Goal: Navigation & Orientation: Find specific page/section

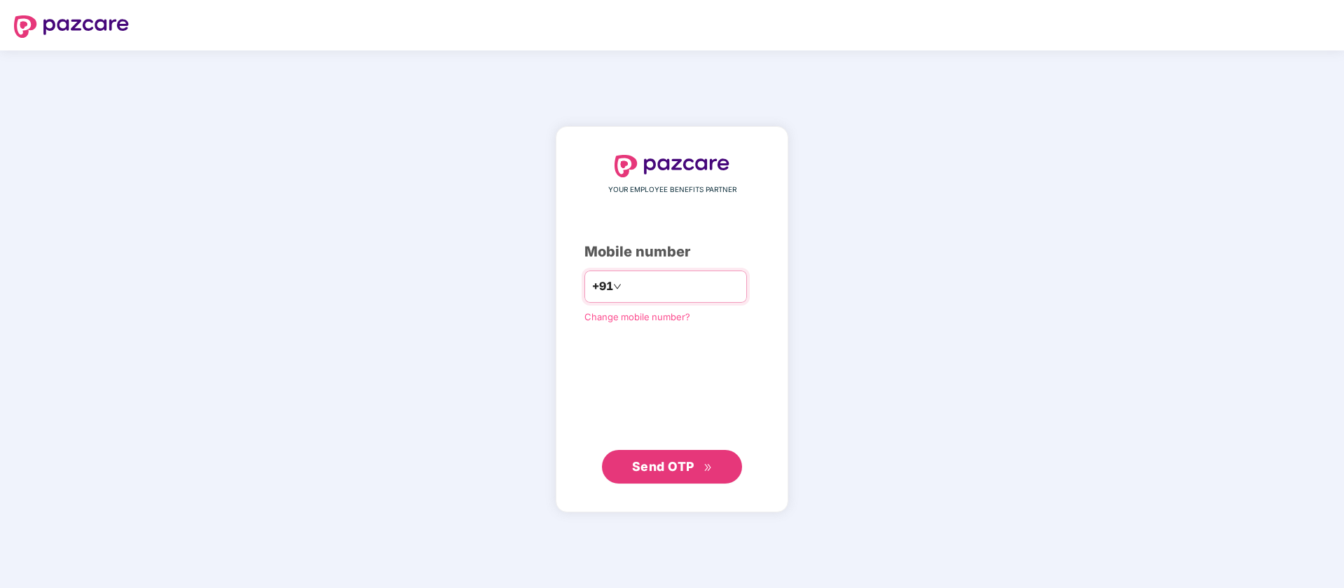
type input "**********"
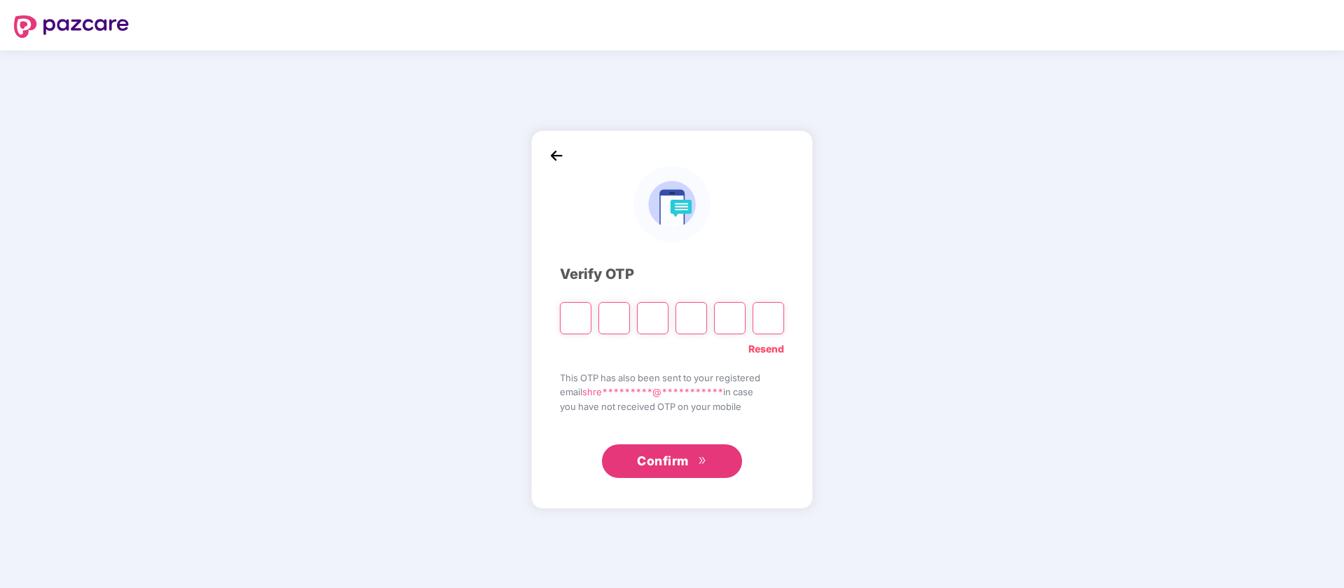
type input "*"
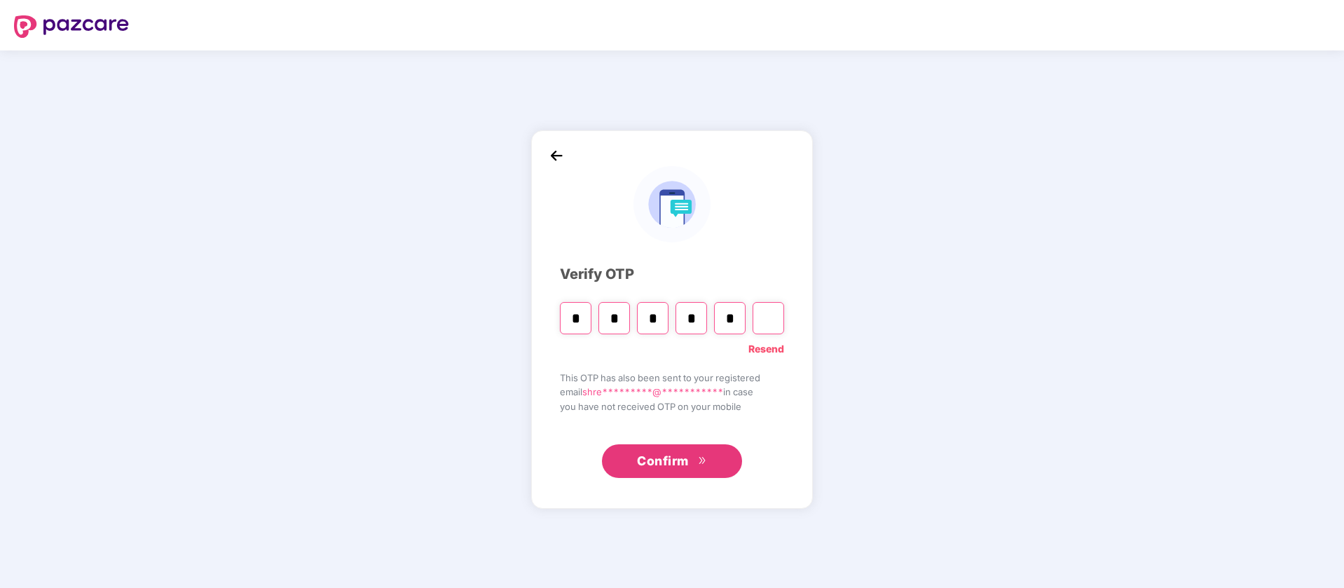
type input "*"
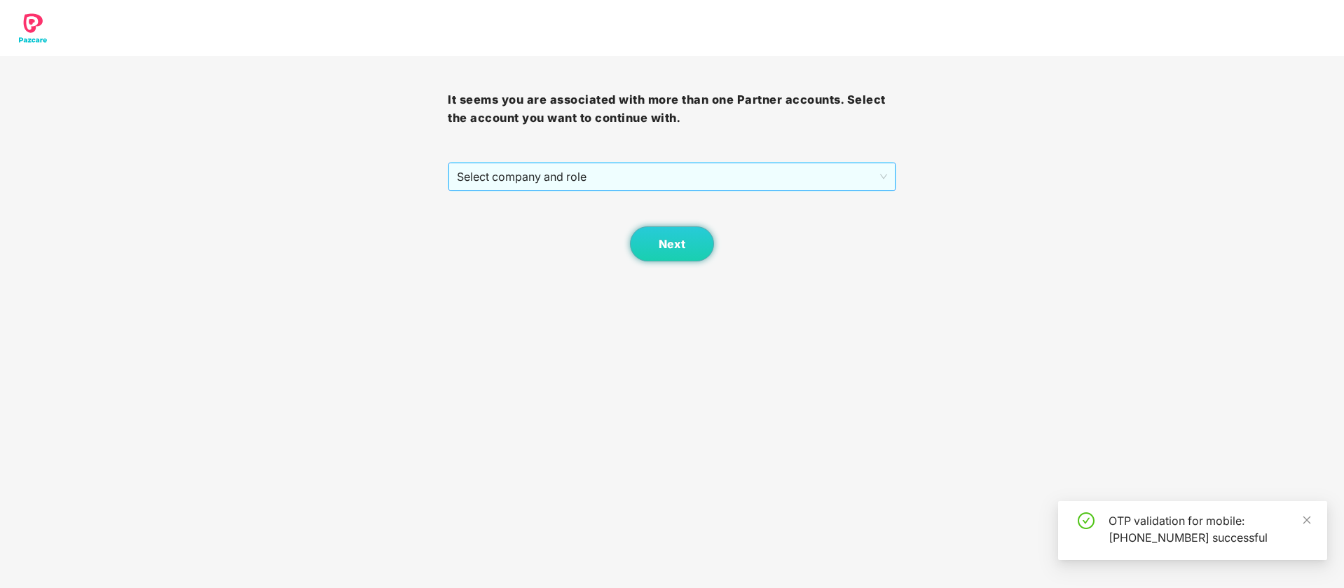
click at [568, 181] on span "Select company and role" at bounding box center [671, 176] width 429 height 27
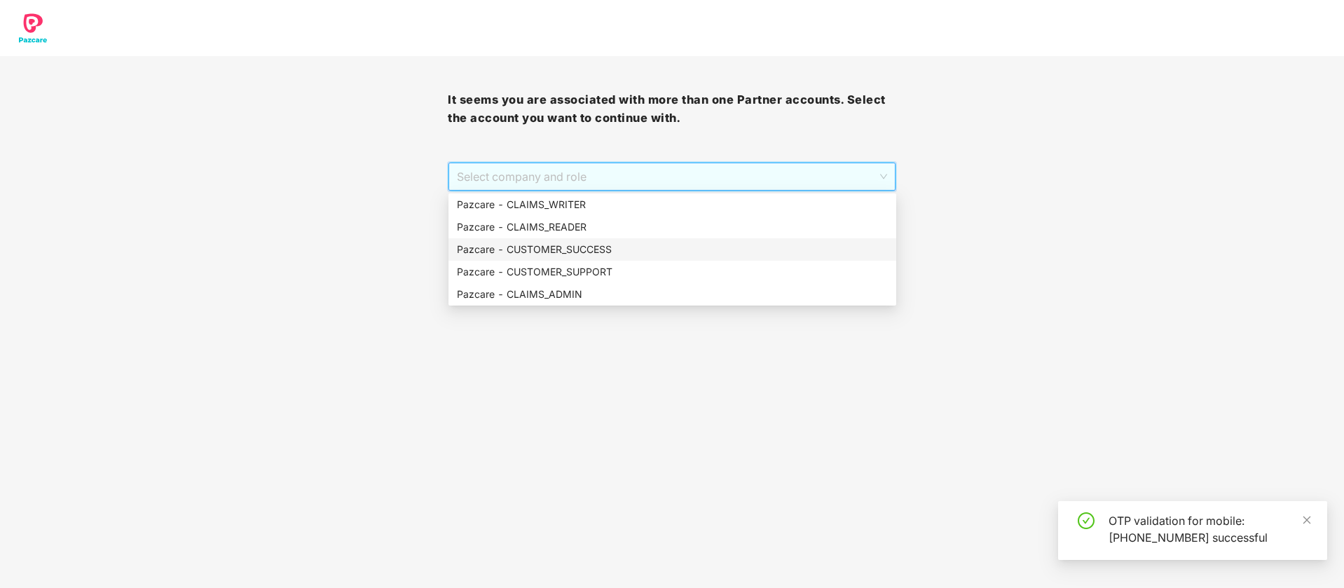
click at [584, 251] on div "Pazcare - CUSTOMER_SUCCESS" at bounding box center [672, 249] width 431 height 15
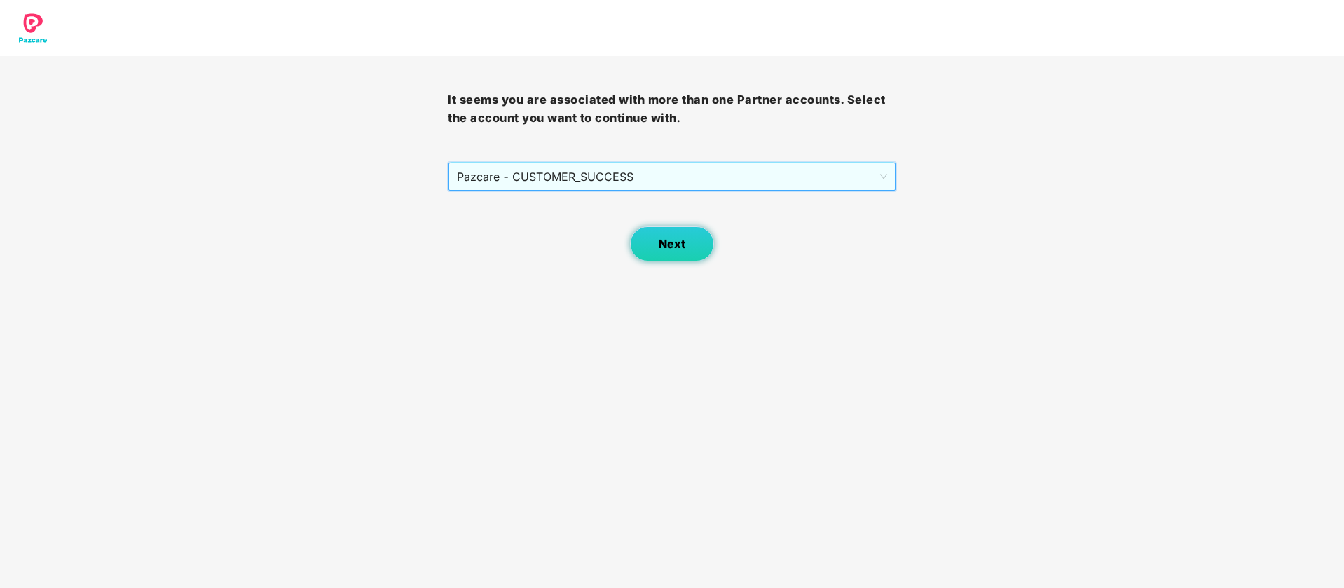
click at [656, 247] on button "Next" at bounding box center [672, 243] width 84 height 35
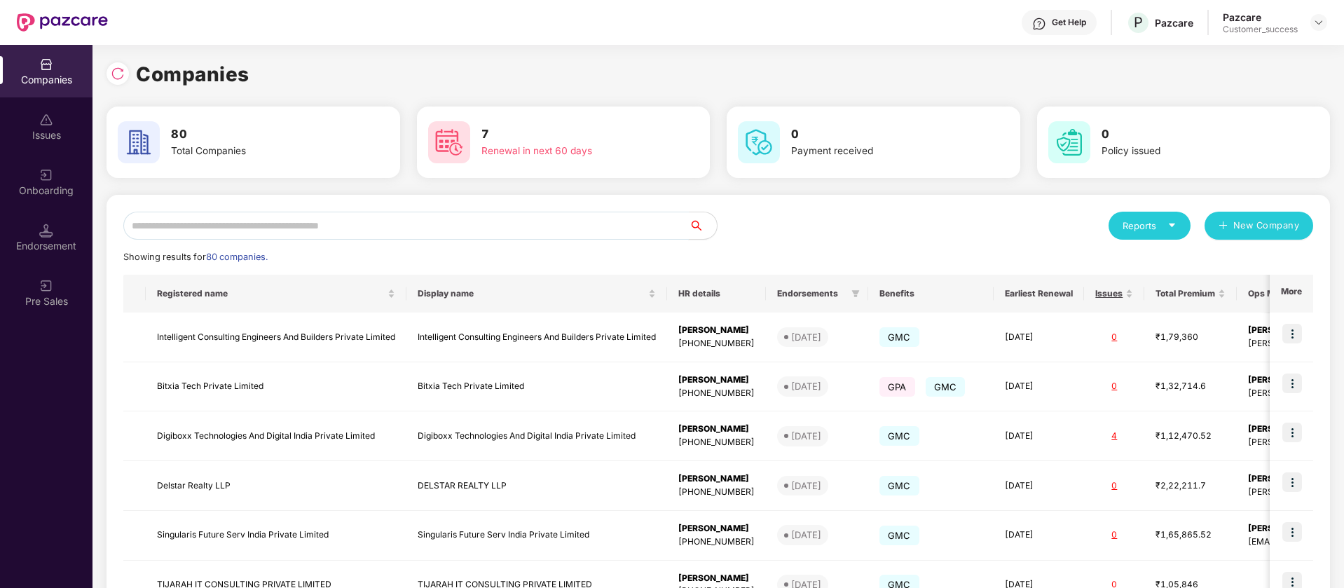
click at [310, 228] on input "text" at bounding box center [405, 226] width 565 height 28
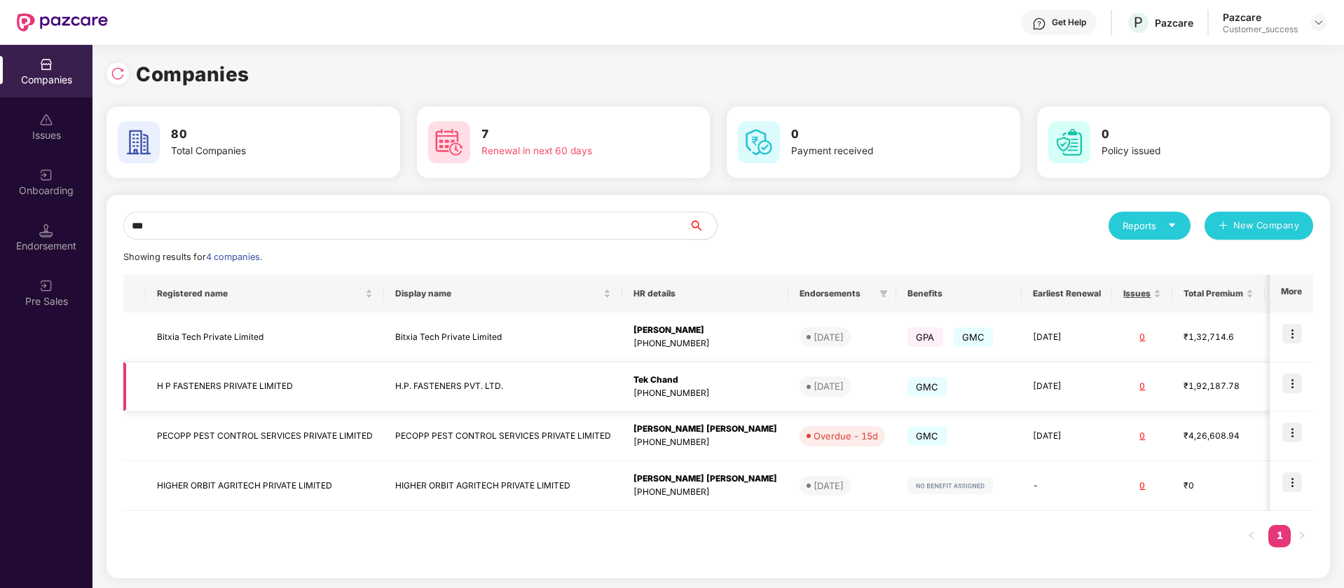
type input "***"
click at [1298, 385] on img at bounding box center [1292, 383] width 20 height 20
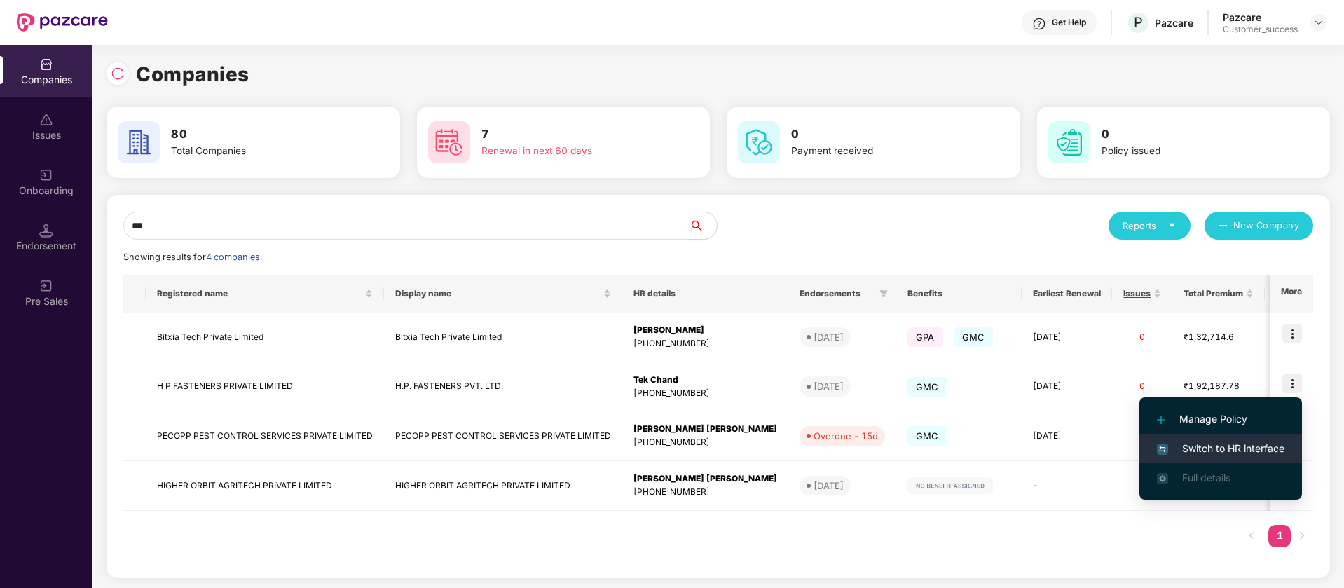
click at [1265, 450] on span "Switch to HR interface" at bounding box center [1221, 448] width 128 height 15
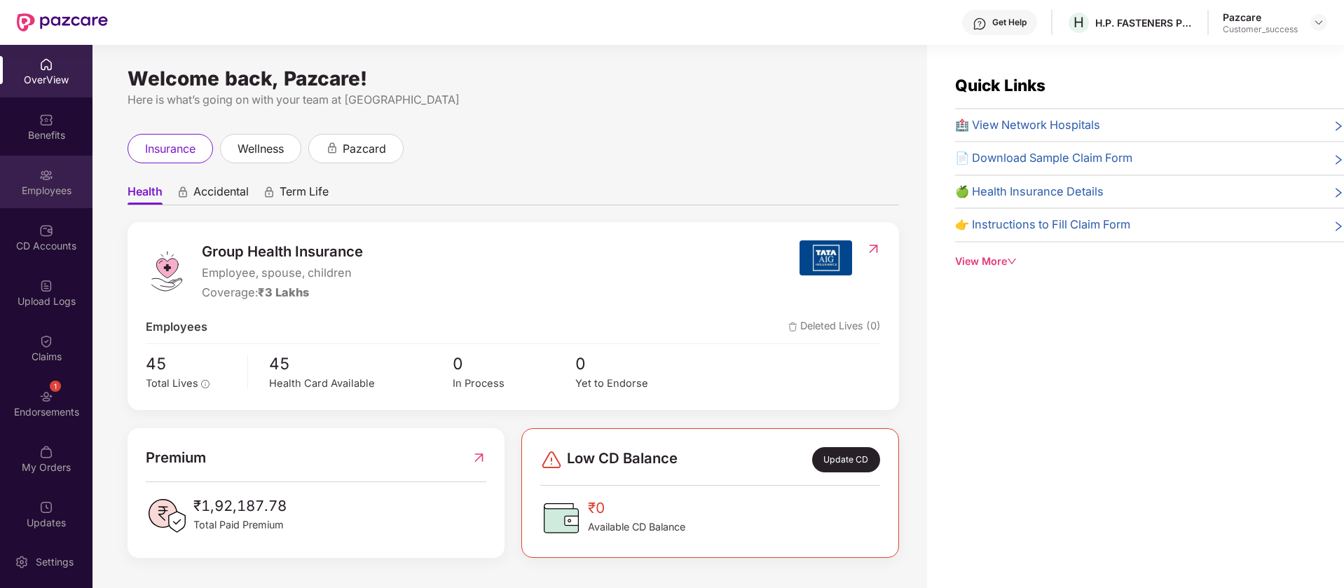
click at [40, 169] on img at bounding box center [46, 175] width 14 height 14
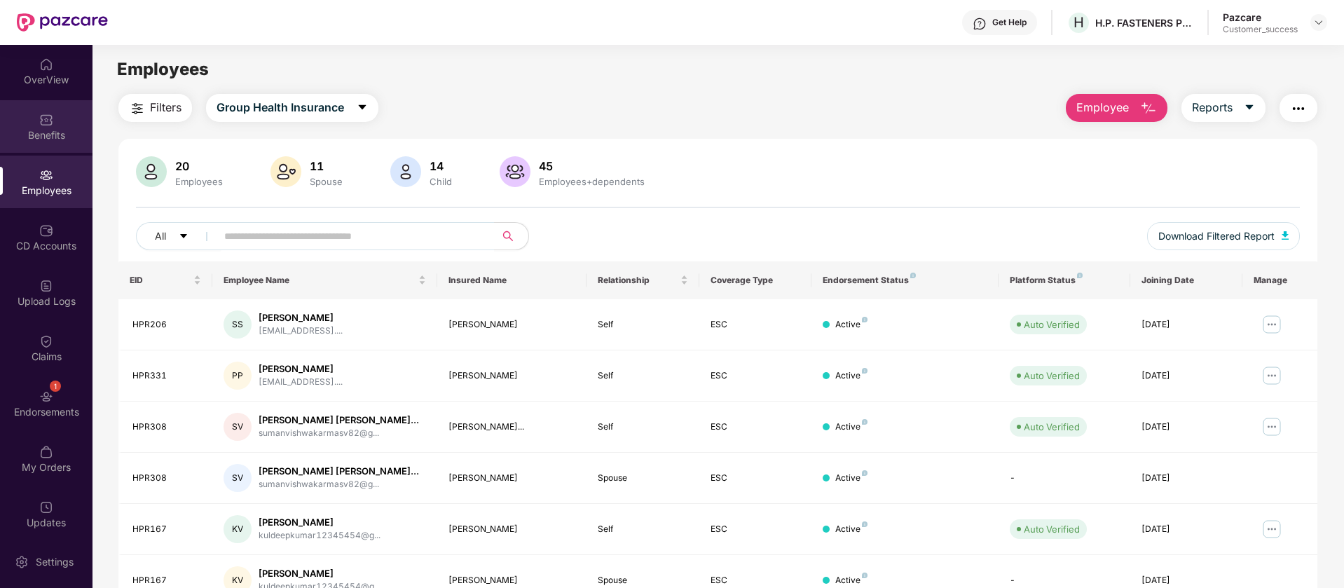
click at [29, 135] on div "Benefits" at bounding box center [46, 135] width 92 height 14
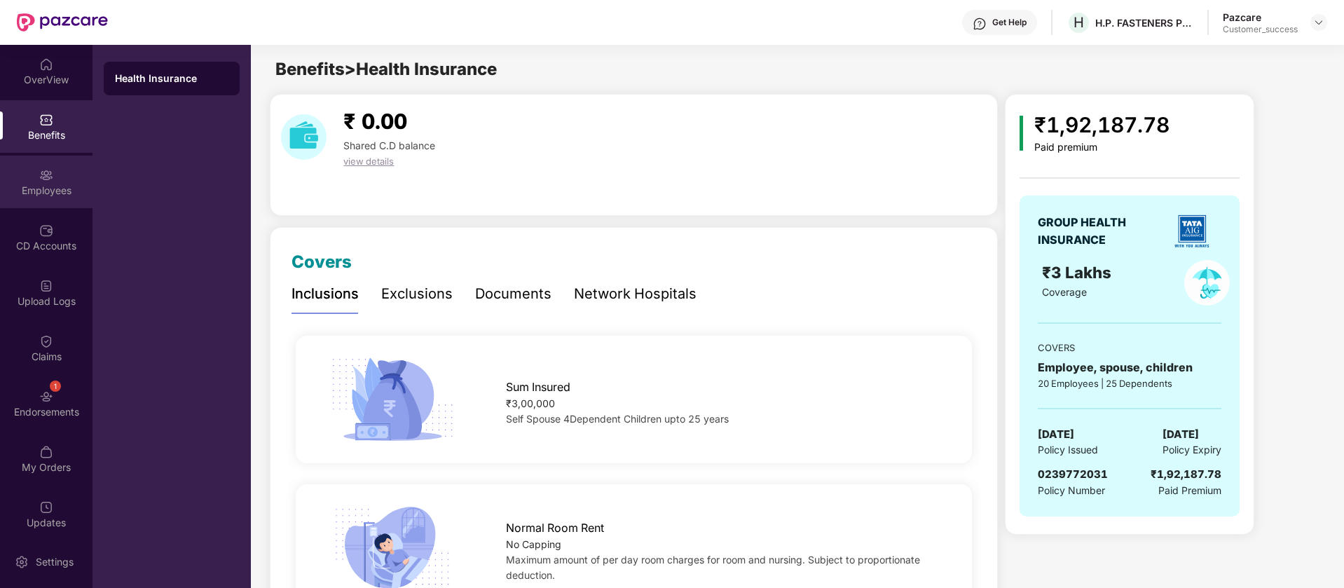
click at [50, 189] on div "Employees" at bounding box center [46, 191] width 92 height 14
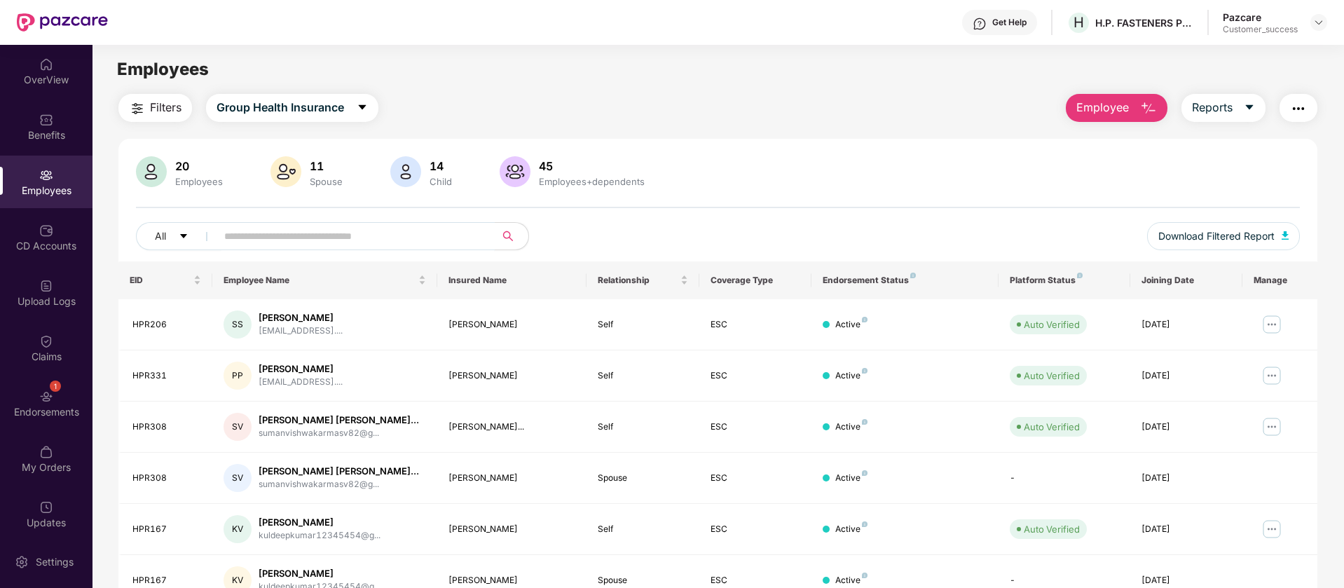
click at [347, 236] on input "text" at bounding box center [349, 236] width 251 height 21
paste input "******"
type input "******"
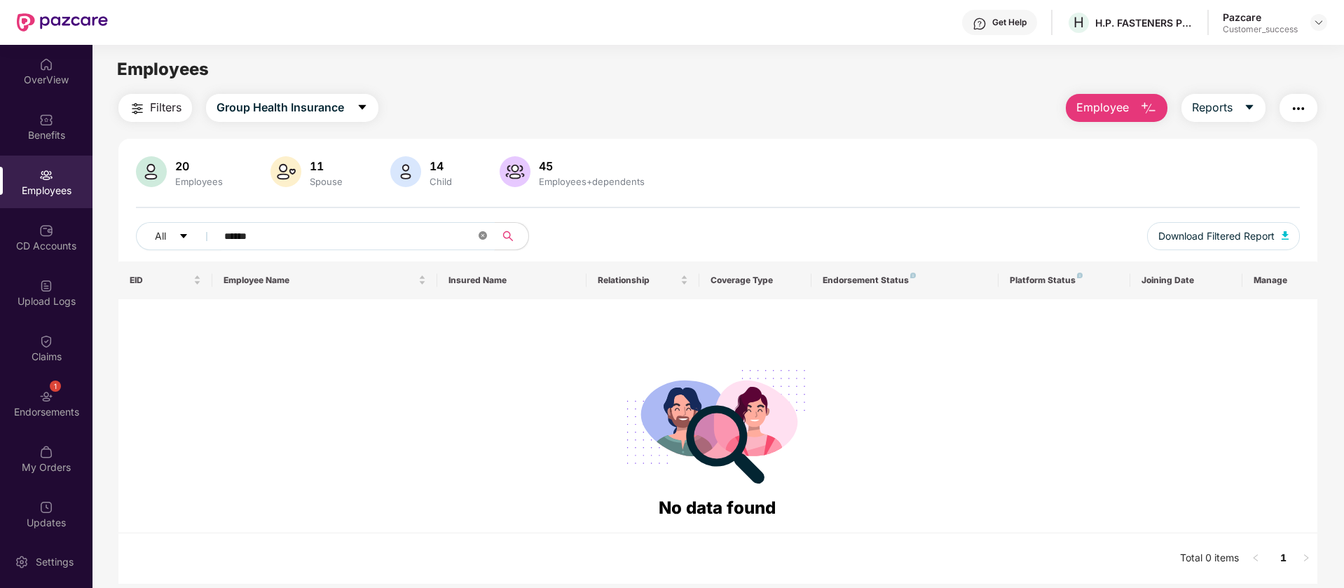
click at [486, 236] on icon "close-circle" at bounding box center [482, 235] width 8 height 8
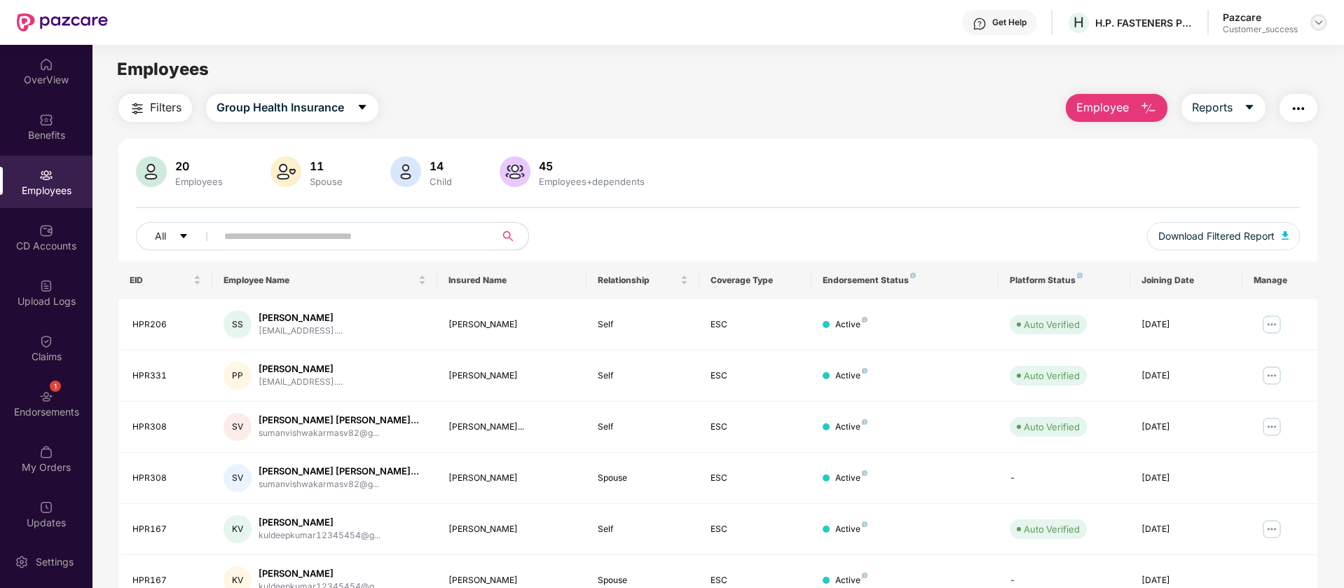
click at [1317, 21] on img at bounding box center [1318, 22] width 11 height 11
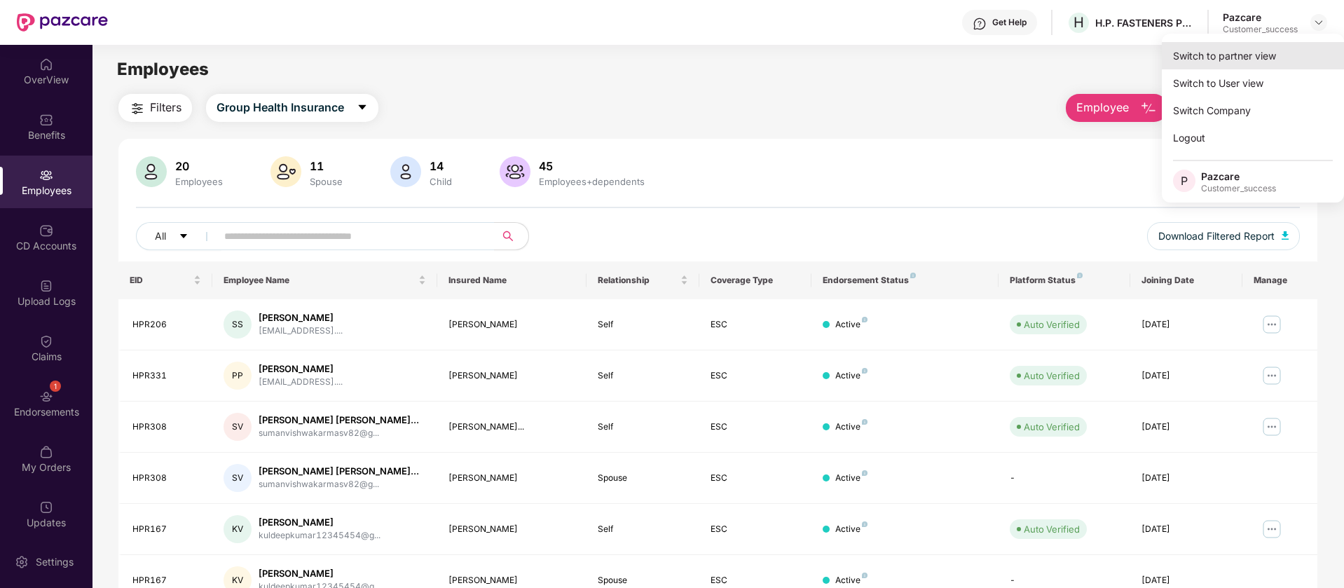
click at [1271, 67] on div "Switch to partner view" at bounding box center [1253, 55] width 182 height 27
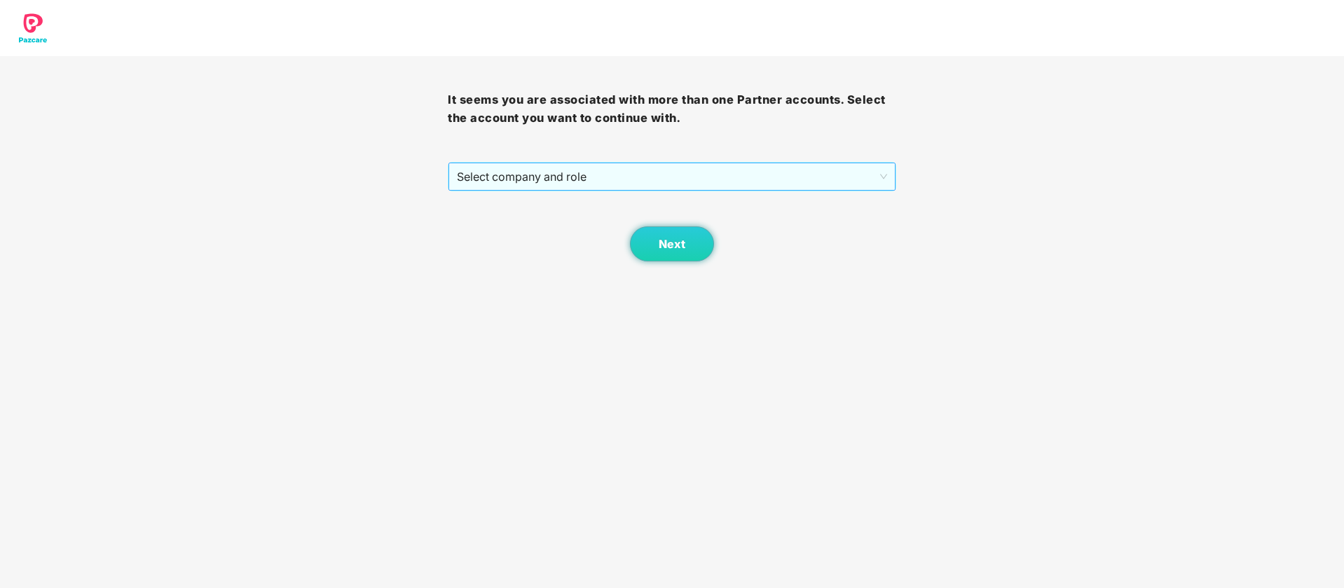
click at [507, 189] on span "Select company and role" at bounding box center [671, 176] width 429 height 27
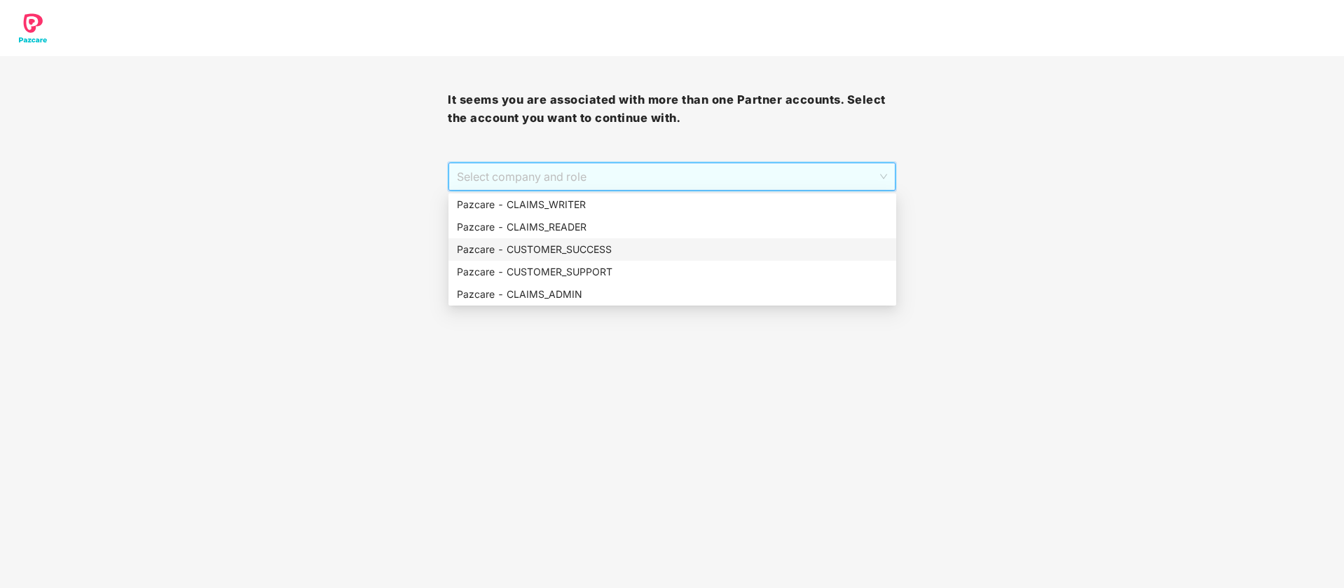
click at [575, 249] on div "Pazcare - CUSTOMER_SUCCESS" at bounding box center [672, 249] width 431 height 15
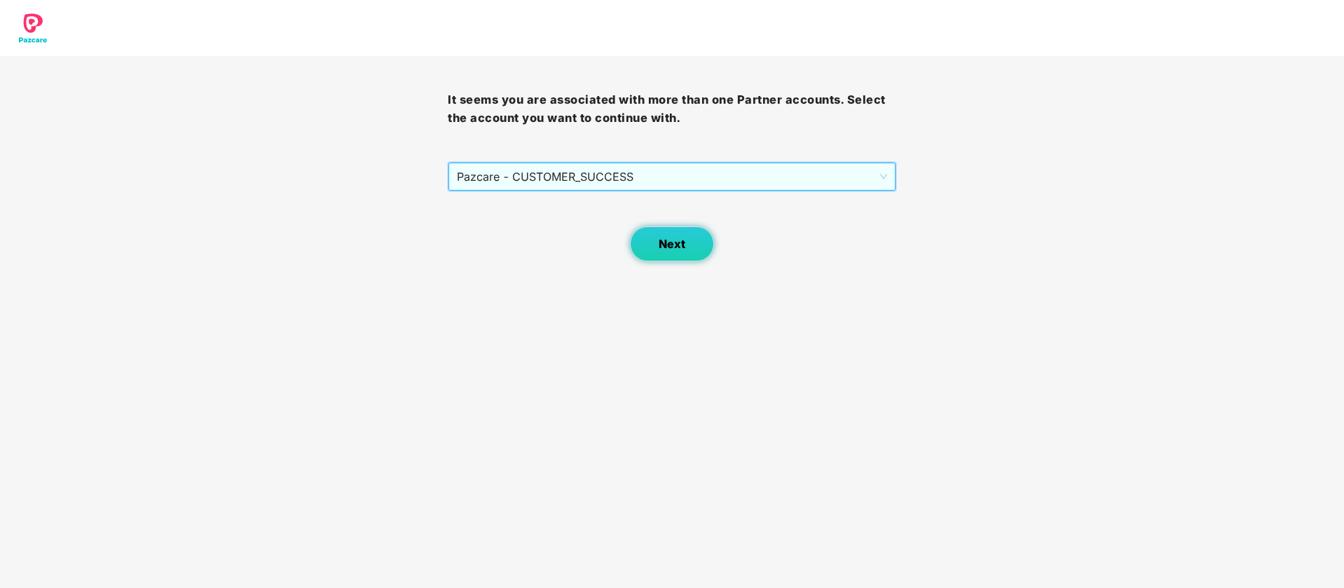
click at [689, 239] on button "Next" at bounding box center [672, 243] width 84 height 35
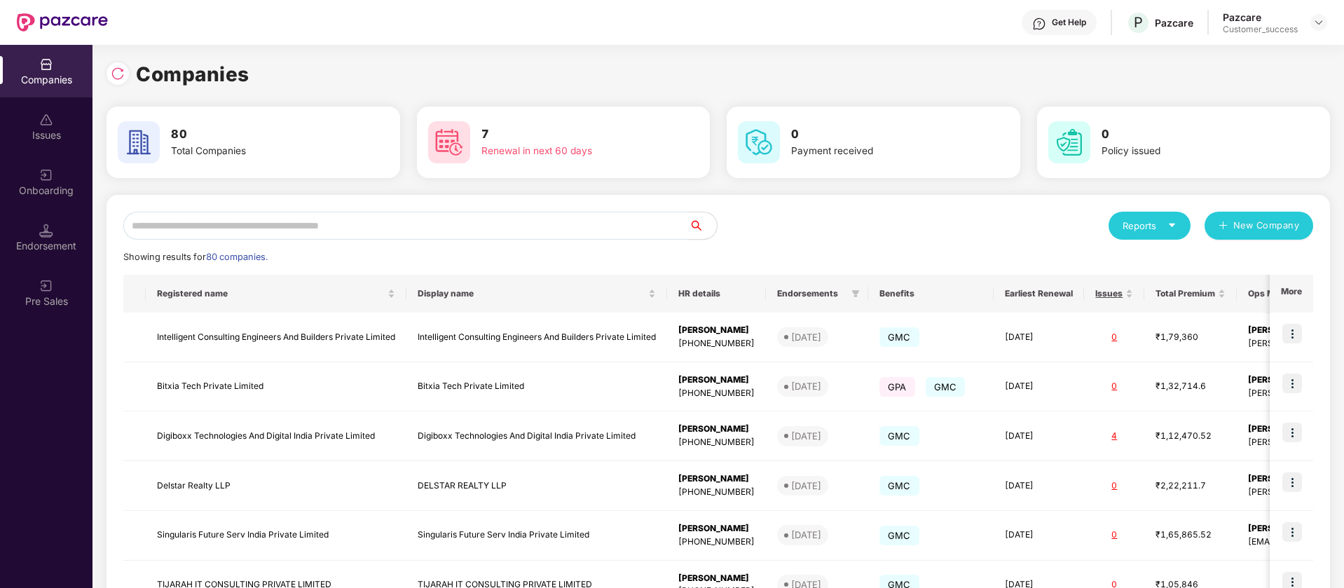
click at [55, 184] on div "Onboarding" at bounding box center [46, 191] width 92 height 14
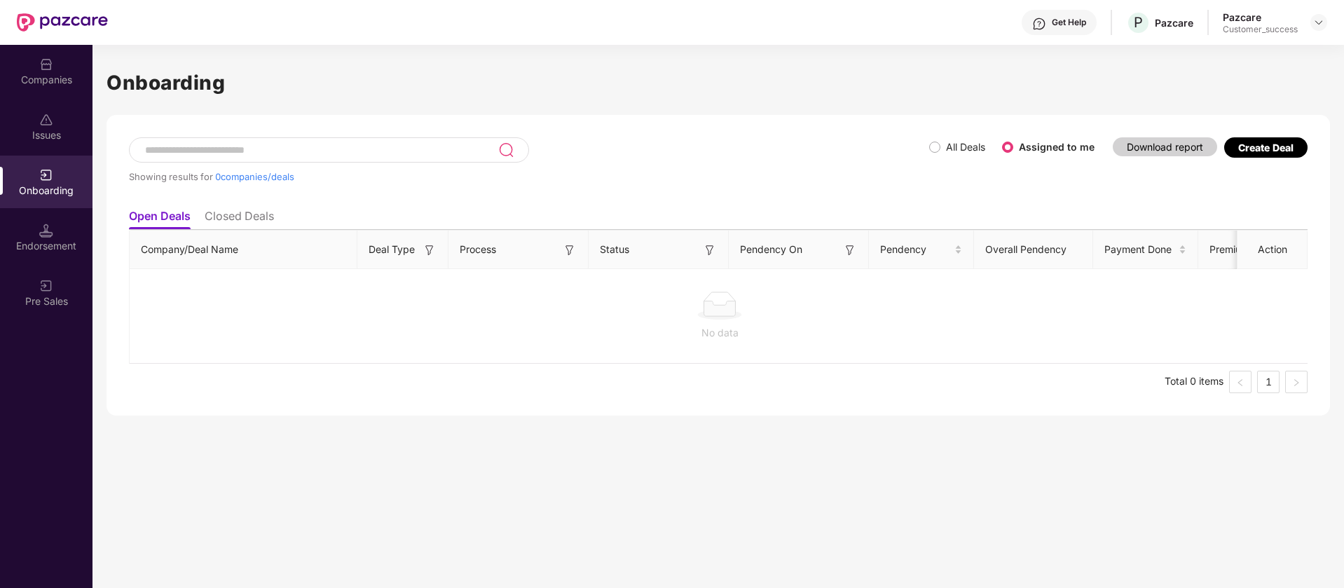
click at [962, 141] on label "All Deals" at bounding box center [965, 147] width 39 height 12
click at [943, 147] on span "All Deals" at bounding box center [965, 146] width 50 height 15
click at [955, 155] on div "All Deals Assigned to me" at bounding box center [1017, 147] width 177 height 22
click at [960, 144] on label "All Deals" at bounding box center [965, 147] width 39 height 12
